Goal: Find contact information

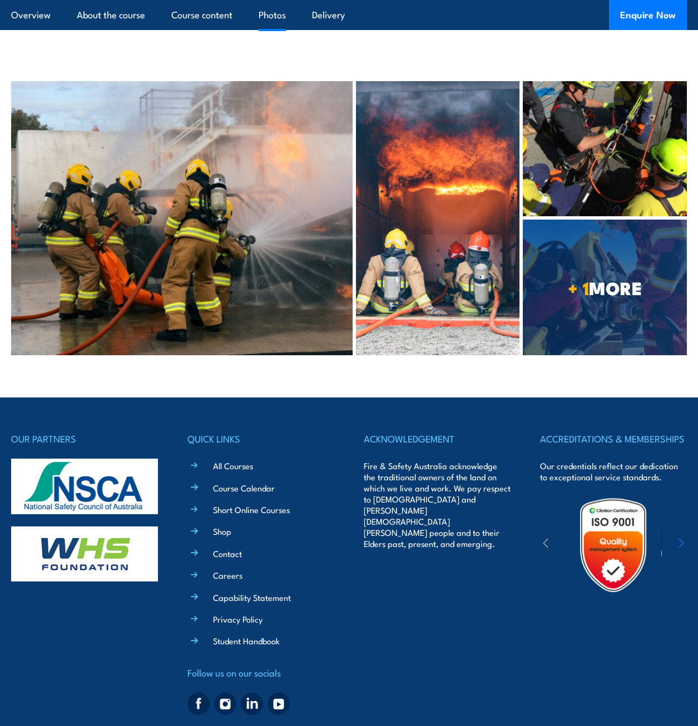
scroll to position [3368, 0]
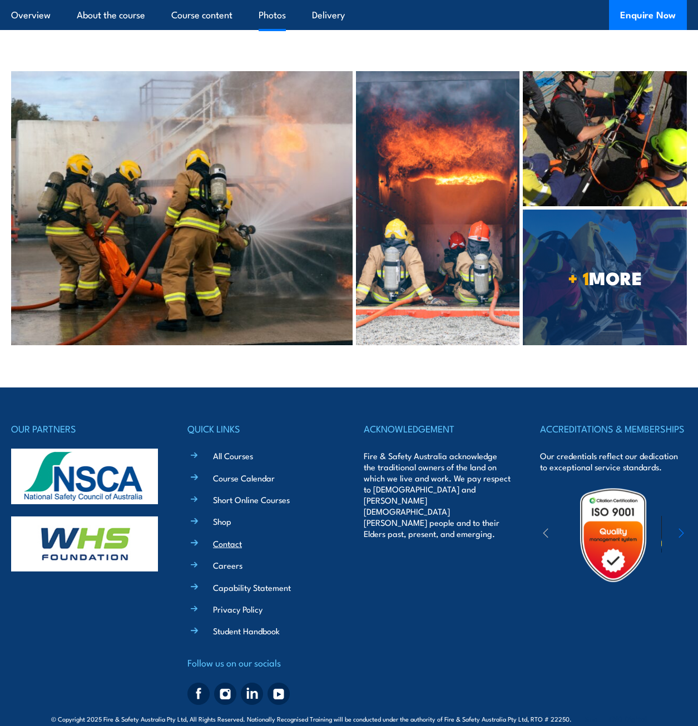
click at [225, 538] on link "Contact" at bounding box center [227, 544] width 29 height 12
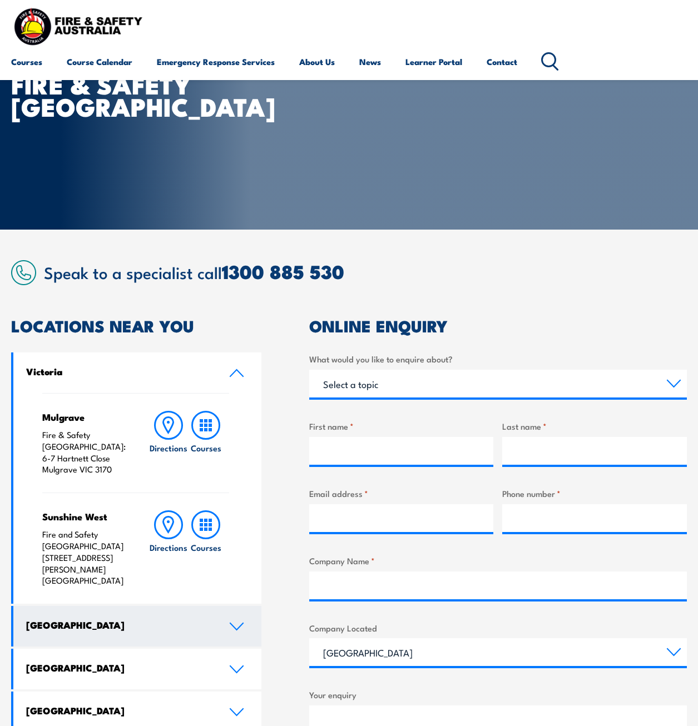
scroll to position [334, 0]
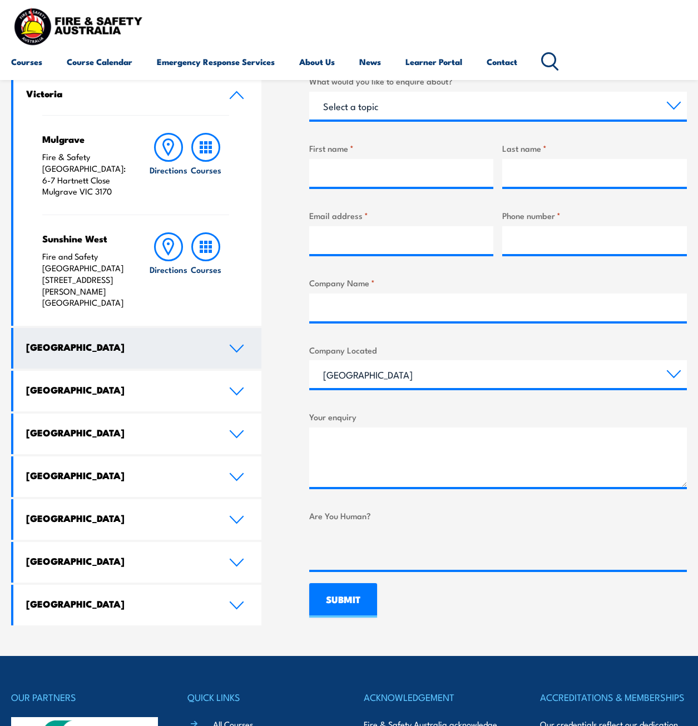
click at [238, 344] on link "[GEOGRAPHIC_DATA]" at bounding box center [137, 348] width 248 height 41
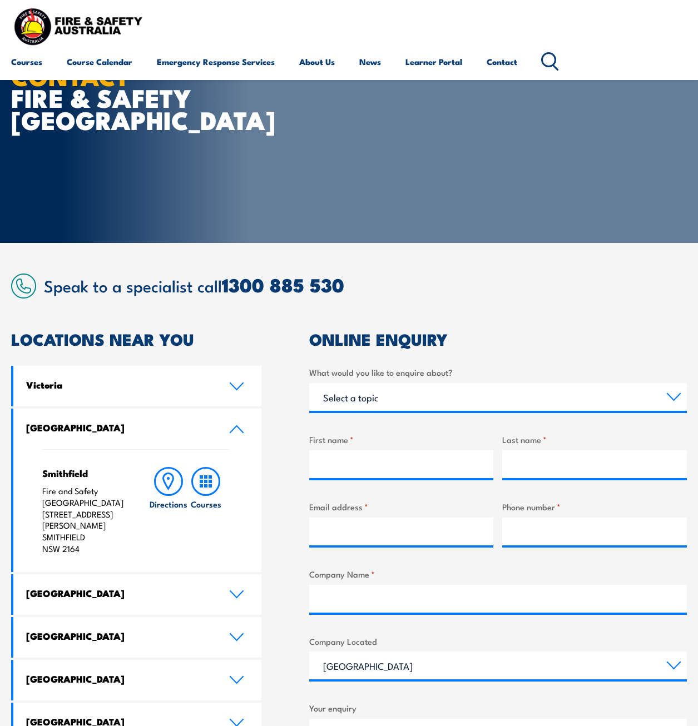
scroll to position [0, 0]
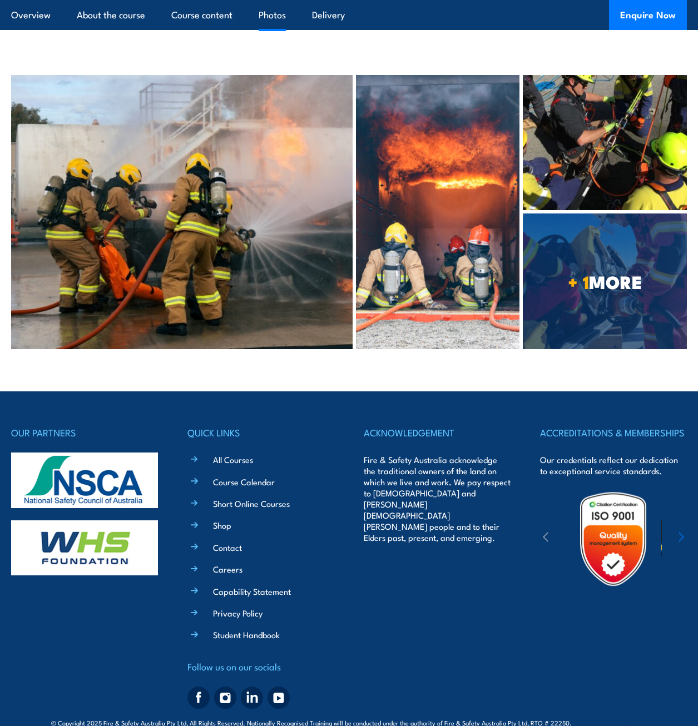
scroll to position [3368, 0]
